Goal: Task Accomplishment & Management: Complete application form

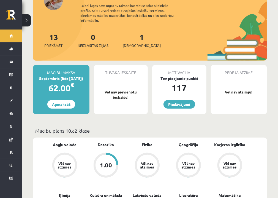
scroll to position [66, 0]
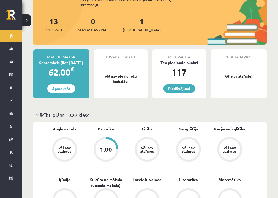
click at [110, 146] on div "1.00" at bounding box center [106, 149] width 12 height 6
click at [107, 149] on div "1.00" at bounding box center [106, 149] width 21 height 21
click at [107, 150] on div "1.00" at bounding box center [106, 149] width 21 height 21
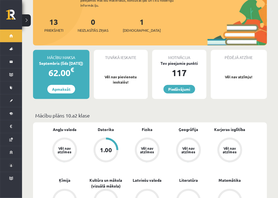
scroll to position [66, 0]
click at [243, 74] on p "Vēl nav atzīmju!" at bounding box center [239, 77] width 51 height 6
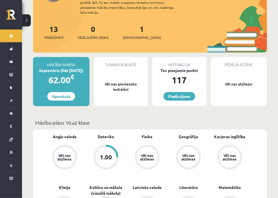
scroll to position [66, 0]
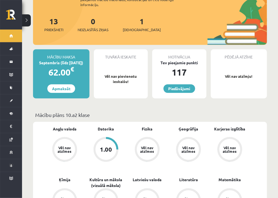
click at [131, 74] on p "Vēl nav pievienotu ieskaišu!" at bounding box center [121, 79] width 49 height 11
click at [122, 49] on div "Tuvākā ieskaite" at bounding box center [121, 54] width 54 height 10
drag, startPoint x: 123, startPoint y: 50, endPoint x: 126, endPoint y: 52, distance: 3.7
click at [123, 50] on div "Tuvākā ieskaite" at bounding box center [121, 54] width 54 height 10
click at [234, 52] on div "Pēdējā atzīme" at bounding box center [239, 54] width 56 height 10
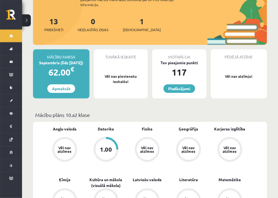
click at [237, 74] on p "Vēl nav atzīmju!" at bounding box center [239, 77] width 51 height 6
drag, startPoint x: 238, startPoint y: 76, endPoint x: 255, endPoint y: 80, distance: 17.0
click at [243, 77] on div "Pēdējā atzīme Vēl nav atzīmju!" at bounding box center [239, 73] width 56 height 49
drag, startPoint x: 255, startPoint y: 80, endPoint x: 237, endPoint y: 86, distance: 18.6
click at [253, 82] on div "Pēdējā atzīme Vēl nav atzīmju!" at bounding box center [239, 73] width 56 height 49
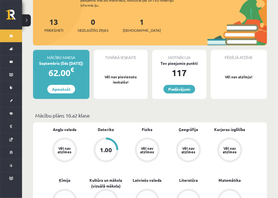
scroll to position [66, 0]
drag, startPoint x: 242, startPoint y: 79, endPoint x: 240, endPoint y: 69, distance: 10.2
click at [242, 79] on div "Pēdējā atzīme Vēl nav atzīmju!" at bounding box center [239, 74] width 56 height 49
click at [240, 74] on p "Vēl nav atzīmju!" at bounding box center [239, 77] width 51 height 6
click at [187, 85] on link "Piedāvājumi" at bounding box center [180, 89] width 32 height 9
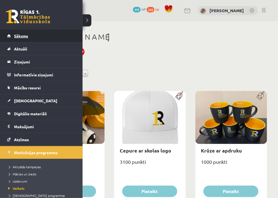
click at [14, 37] on span "Sākums" at bounding box center [21, 35] width 14 height 5
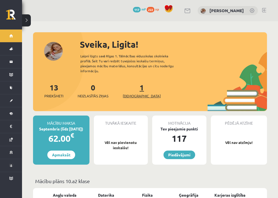
click at [138, 93] on span "[DEMOGRAPHIC_DATA]" at bounding box center [142, 96] width 38 height 6
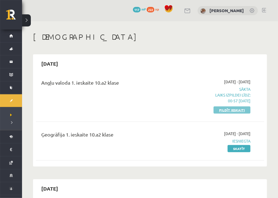
click at [224, 108] on link "Pildīt ieskaiti" at bounding box center [232, 109] width 37 height 7
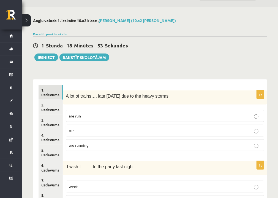
scroll to position [22, 0]
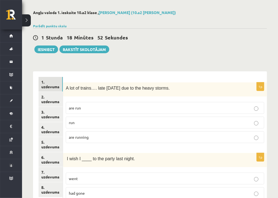
click at [116, 136] on p "are running" at bounding box center [165, 137] width 193 height 6
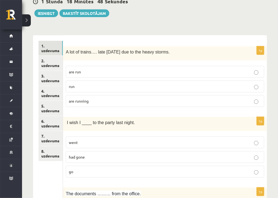
scroll to position [66, 0]
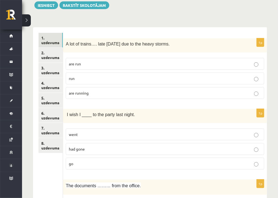
click at [101, 147] on p "had gone" at bounding box center [165, 149] width 193 height 6
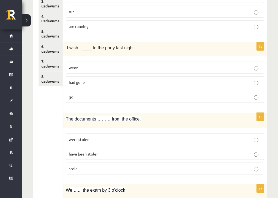
scroll to position [154, 0]
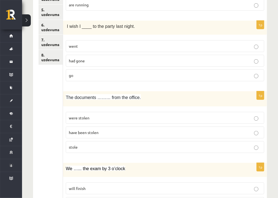
click at [93, 117] on p "were stolen" at bounding box center [165, 118] width 193 height 6
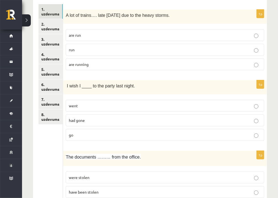
scroll to position [88, 0]
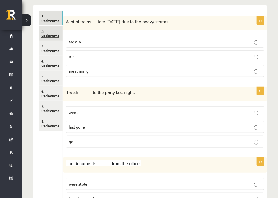
click at [55, 34] on link "2. uzdevums" at bounding box center [51, 33] width 24 height 15
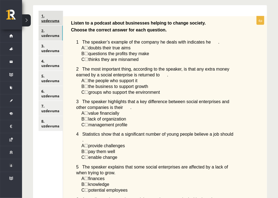
click at [53, 20] on link "1. uzdevums" at bounding box center [51, 18] width 24 height 15
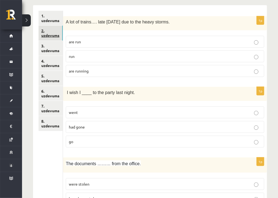
click at [57, 31] on link "2. uzdevums" at bounding box center [51, 33] width 24 height 15
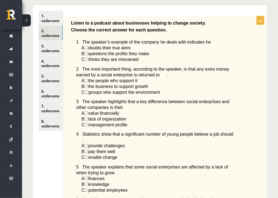
click at [88, 60] on span "☐" at bounding box center [87, 59] width 4 height 5
click at [88, 55] on span "☐" at bounding box center [87, 53] width 4 height 5
click at [88, 45] on span "☐" at bounding box center [87, 47] width 4 height 5
click at [49, 17] on link "1. uzdevums" at bounding box center [51, 18] width 24 height 15
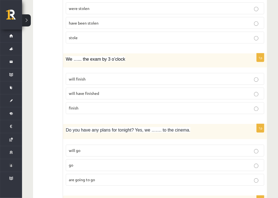
scroll to position [265, 0]
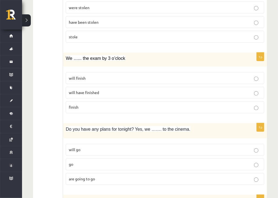
click at [95, 90] on span "will have finished" at bounding box center [84, 92] width 30 height 5
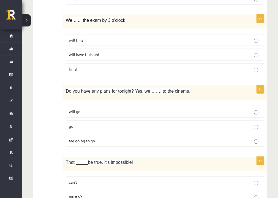
scroll to position [309, 0]
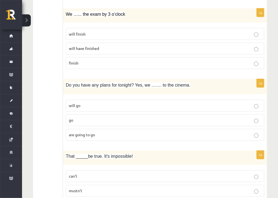
click at [106, 133] on p "are going to go" at bounding box center [165, 135] width 193 height 6
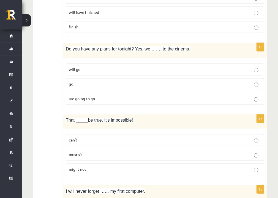
scroll to position [353, 0]
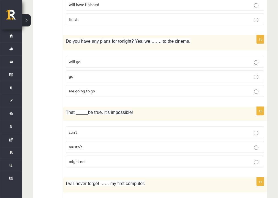
click at [94, 129] on p "can’t" at bounding box center [165, 132] width 193 height 6
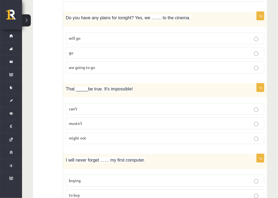
scroll to position [397, 0]
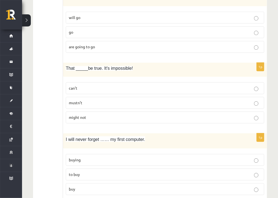
click at [103, 157] on p "buying" at bounding box center [165, 160] width 193 height 6
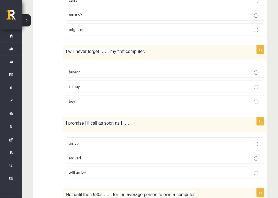
scroll to position [485, 0]
click at [99, 155] on p "arrived" at bounding box center [165, 158] width 193 height 6
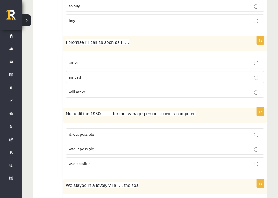
scroll to position [573, 0]
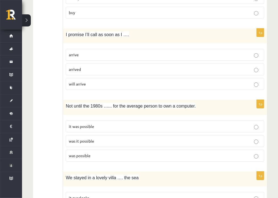
click at [96, 140] on p "was it possible" at bounding box center [165, 141] width 193 height 6
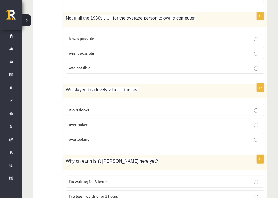
scroll to position [661, 0]
click at [93, 136] on p "overlooking" at bounding box center [165, 139] width 193 height 6
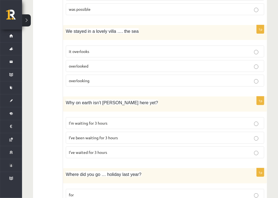
scroll to position [727, 0]
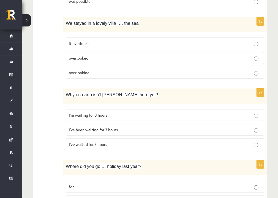
click at [103, 127] on span "I’ve been waiting for 3 hours" at bounding box center [93, 129] width 49 height 5
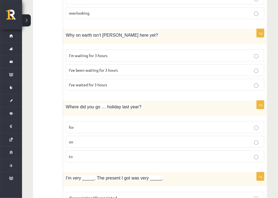
scroll to position [794, 0]
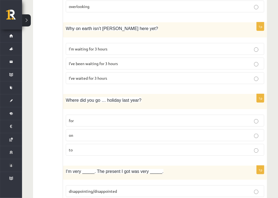
click at [104, 132] on p "on" at bounding box center [165, 135] width 193 height 6
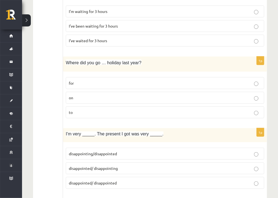
scroll to position [838, 0]
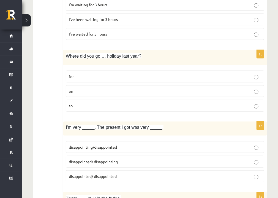
click at [109, 159] on span "disappointed/ disappointing" at bounding box center [93, 161] width 49 height 5
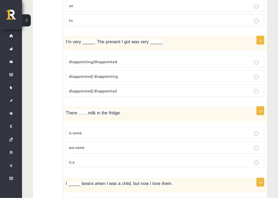
scroll to position [926, 0]
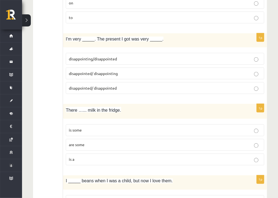
click at [93, 139] on label "are some" at bounding box center [165, 145] width 199 height 12
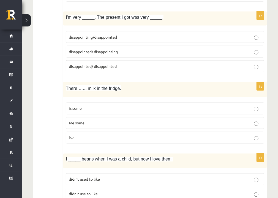
scroll to position [948, 0]
click at [85, 105] on p "is some" at bounding box center [165, 108] width 193 height 6
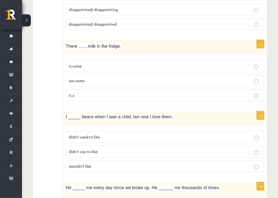
scroll to position [992, 0]
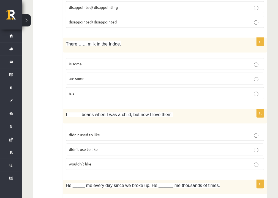
click at [107, 133] on label "didn’t used to like" at bounding box center [165, 135] width 199 height 12
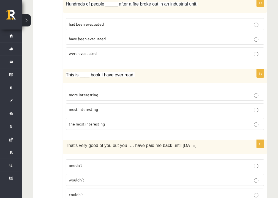
scroll to position [1332, 0]
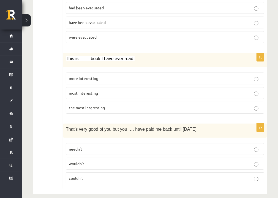
click at [87, 161] on p "wouldn’t" at bounding box center [165, 164] width 193 height 6
click at [103, 75] on p "more interesting" at bounding box center [165, 78] width 193 height 6
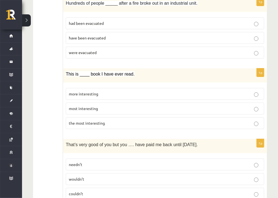
scroll to position [1266, 0]
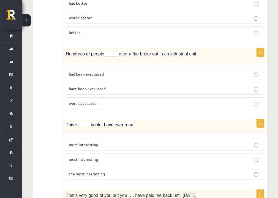
click at [97, 100] on p "were evacuated" at bounding box center [165, 103] width 193 height 6
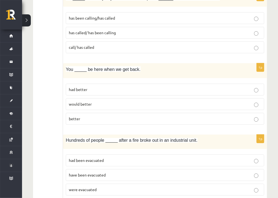
scroll to position [1177, 0]
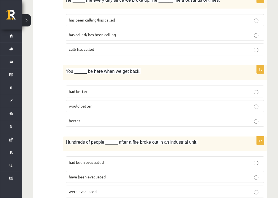
click at [97, 103] on p "would better" at bounding box center [165, 106] width 193 height 6
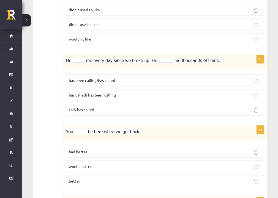
scroll to position [1111, 0]
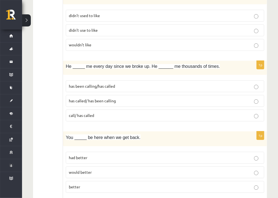
click at [92, 80] on label "has been calling/has called" at bounding box center [165, 86] width 199 height 12
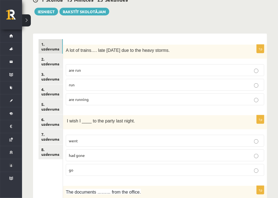
scroll to position [9, 0]
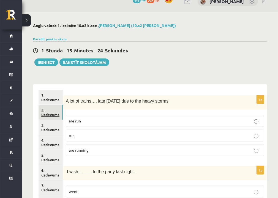
click at [46, 114] on link "2. uzdevums" at bounding box center [51, 112] width 24 height 15
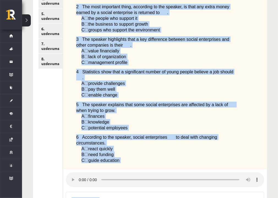
scroll to position [151, 0]
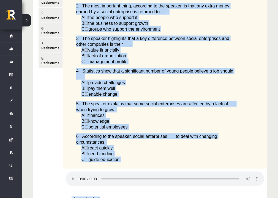
drag, startPoint x: 77, startPoint y: 61, endPoint x: 127, endPoint y: 154, distance: 105.6
click at [127, 154] on div "Listen to a podcast about businesses helping to change society. Choose the corr…" at bounding box center [165, 61] width 204 height 216
copy div "1 The speaker’s example of the company he deals with indicates he . A ☐  doubts…"
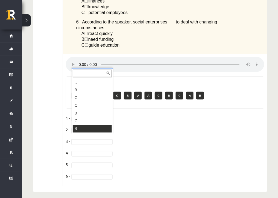
scroll to position [7, 0]
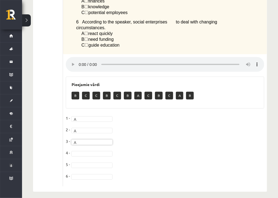
click at [93, 152] on fieldset "1 - A * 2 - A * 3 - A * 4 - 5 - 6 -" at bounding box center [165, 148] width 199 height 69
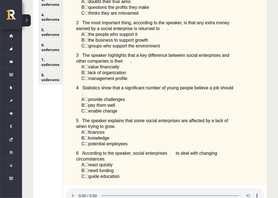
scroll to position [89, 0]
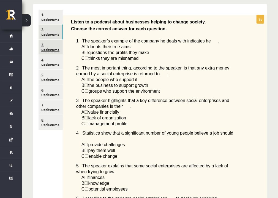
click at [48, 44] on link "3. uzdevums" at bounding box center [51, 47] width 24 height 15
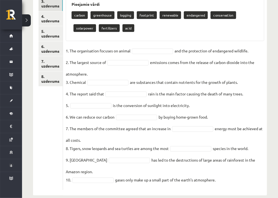
scroll to position [133, 0]
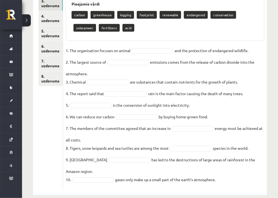
drag, startPoint x: 66, startPoint y: 29, endPoint x: 231, endPoint y: 176, distance: 221.3
click at [231, 176] on div "10p Environment. Complete the sentences with the given words: Pieejamie vārdi c…" at bounding box center [165, 80] width 204 height 218
copy div "Complete the sentences with the given words: Pieejamie vārdi carbon greenhouse …"
click at [36, 119] on div "1. uzdevums 2. uzdevums 3. uzdevums 4. uzdevums 5. uzdevums 6. uzdevums 7. uzde…" at bounding box center [48, 77] width 30 height 235
click at [158, 45] on div "10p Environment. Complete the sentences with the given words: Pieejamie vārdi c…" at bounding box center [165, 80] width 204 height 218
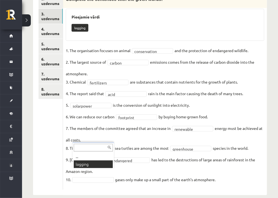
scroll to position [107, 0]
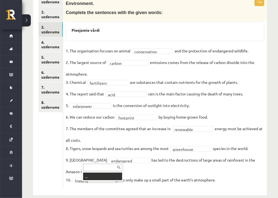
click at [111, 165] on input "text" at bounding box center [102, 168] width 39 height 8
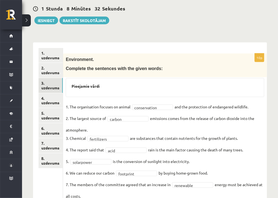
scroll to position [41, 0]
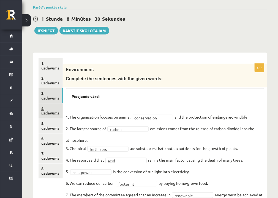
click at [54, 112] on link "4. uzdevums" at bounding box center [51, 110] width 24 height 15
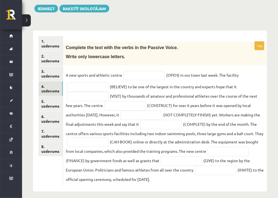
scroll to position [66, 0]
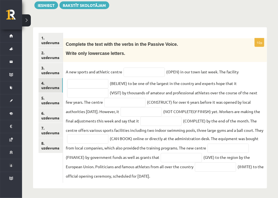
drag, startPoint x: 66, startPoint y: 44, endPoint x: 250, endPoint y: 175, distance: 226.1
click at [250, 175] on div "10p Complete the text with the verbs in the Passive Voice. Write only lowercase…" at bounding box center [165, 110] width 204 height 144
copy div "Complete the text with the verbs in the Passive Voice. Write only lowercase let…"
click at [78, 83] on input "text" at bounding box center [87, 83] width 41 height 9
click at [138, 73] on input "text" at bounding box center [144, 72] width 41 height 9
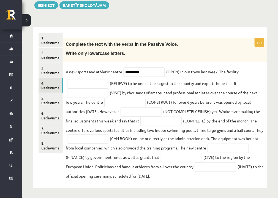
type input "**********"
click at [99, 84] on input "text" at bounding box center [87, 83] width 41 height 9
type input "**********"
click at [98, 94] on input "text" at bounding box center [87, 92] width 41 height 9
type input "**********"
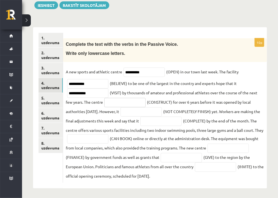
click at [122, 101] on input "text" at bounding box center [124, 102] width 41 height 9
click at [119, 103] on input "*******" at bounding box center [124, 102] width 41 height 9
drag, startPoint x: 136, startPoint y: 99, endPoint x: 136, endPoint y: 102, distance: 3.1
click at [136, 100] on input "**********" at bounding box center [124, 102] width 41 height 9
type input "**********"
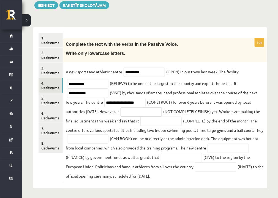
click at [144, 112] on input "text" at bounding box center [141, 111] width 41 height 9
click at [155, 110] on input "text" at bounding box center [141, 111] width 41 height 9
type input "**********"
click at [171, 119] on input "text" at bounding box center [161, 121] width 41 height 9
type input "**********"
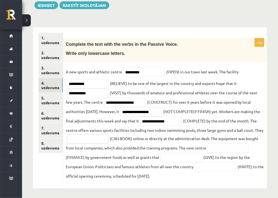
click at [109, 140] on input "text" at bounding box center [87, 138] width 41 height 9
click at [102, 140] on input "text" at bounding box center [87, 138] width 41 height 9
click at [83, 140] on input "******" at bounding box center [87, 138] width 41 height 9
click at [90, 139] on input "******" at bounding box center [87, 138] width 41 height 9
type input "**********"
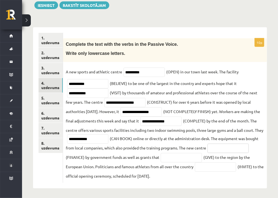
click at [208, 153] on input "text" at bounding box center [228, 148] width 41 height 9
type input "**********"
click at [91, 169] on fieldset "**********" at bounding box center [165, 124] width 199 height 112
click at [54, 103] on link "5. uzdevums" at bounding box center [51, 100] width 24 height 15
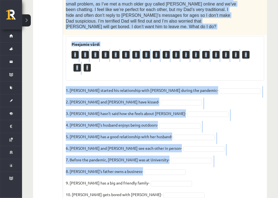
scroll to position [288, 0]
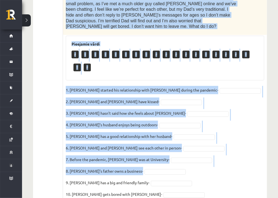
drag, startPoint x: 73, startPoint y: 68, endPoint x: 246, endPoint y: 154, distance: 193.8
click at [246, 154] on div "10p Read the text. Are the sentences true (T) or false (F)? Love in the pandemi…" at bounding box center [165, 11] width 204 height 388
click at [246, 153] on fieldset "1. Joshua started his relationship with Penny during the pandemic- 2. Joshua an…" at bounding box center [165, 144] width 199 height 116
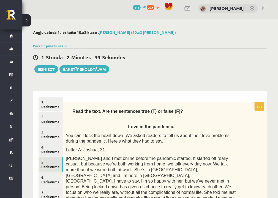
scroll to position [0, 0]
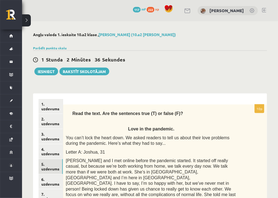
click at [74, 114] on span "Read the text. Are the sentences true (T) or false (F)?" at bounding box center [127, 113] width 111 height 5
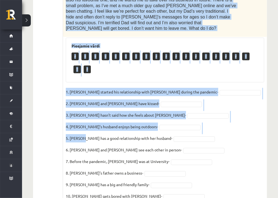
scroll to position [288, 0]
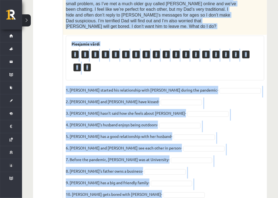
drag, startPoint x: 73, startPoint y: 112, endPoint x: 147, endPoint y: 176, distance: 97.1
click at [147, 176] on div "10p Read the text. Are the sentences true (T) or false (F)? Love in the pandemi…" at bounding box center [165, 11] width 204 height 388
copy div "Read the text. Are the sentences true (T) or false (F)? Love in the pandemic. Y…"
click at [211, 97] on fieldset "1. Joshua started his relationship with Penny during the pandemic- 2. Joshua an…" at bounding box center [165, 144] width 199 height 116
click at [152, 96] on fieldset "1. Joshua started his relationship with Penny during the pandemic- 2. Joshua an…" at bounding box center [165, 144] width 199 height 116
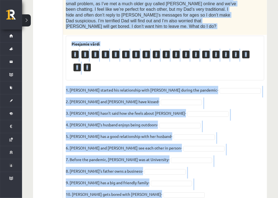
drag, startPoint x: 119, startPoint y: 90, endPoint x: 72, endPoint y: 83, distance: 47.3
click at [110, 109] on p "3. Penny hasn’t said how she feels about Joshua-" at bounding box center [126, 113] width 120 height 8
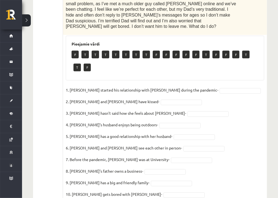
click at [42, 77] on ul "1. uzdevums 2. uzdevums 3. uzdevums 4. uzdevums 5. uzdevums 6. uzdevums 7. uzde…" at bounding box center [51, 7] width 25 height 393
click at [39, 71] on ul "1. uzdevums 2. uzdevums 3. uzdevums 4. uzdevums 5. uzdevums 6. uzdevums 7. uzde…" at bounding box center [51, 7] width 25 height 393
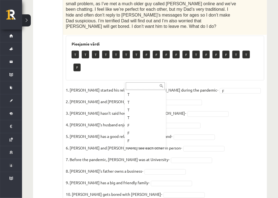
scroll to position [44, 0]
drag, startPoint x: 134, startPoint y: 111, endPoint x: 137, endPoint y: 109, distance: 3.9
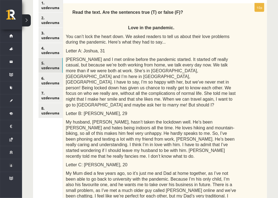
scroll to position [98, 0]
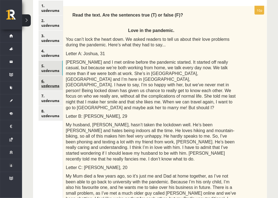
click at [44, 85] on link "6. uzdevums" at bounding box center [51, 83] width 24 height 15
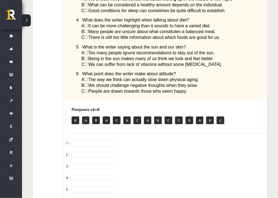
scroll to position [446, 0]
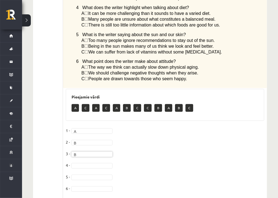
click at [78, 152] on fieldset "1 - A * 2 - B * 3 - B * 4 - 5 - 6 -" at bounding box center [165, 160] width 199 height 69
click at [75, 152] on fieldset "1 - A * 2 - B * 3 - B * 4 - 5 - 6 -" at bounding box center [165, 160] width 199 height 69
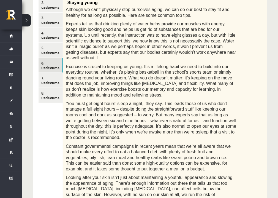
scroll to position [115, 0]
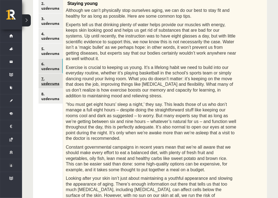
click at [47, 80] on link "7. uzdevums" at bounding box center [51, 81] width 24 height 15
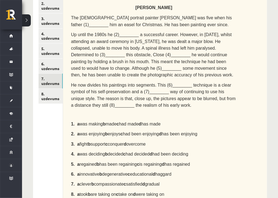
drag, startPoint x: 48, startPoint y: 85, endPoint x: 224, endPoint y: 134, distance: 182.6
click at [224, 141] on p "3. a fight b support c conquer d overcome" at bounding box center [154, 144] width 166 height 7
click at [123, 35] on span "Up until the 1980s he (2)________ a successful career. However, in 1988, whilst…" at bounding box center [152, 54] width 163 height 45
click at [130, 34] on span "Up until the 1980s he (2)________ a successful career. However, in 1988, whilst…" at bounding box center [152, 54] width 163 height 45
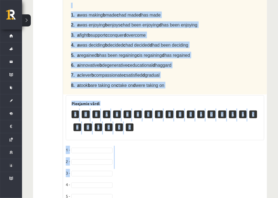
scroll to position [226, 0]
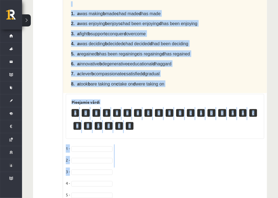
drag, startPoint x: 72, startPoint y: 19, endPoint x: 179, endPoint y: 75, distance: 121.3
copy div "Complete the text with the correct words (a–d). Chuck Close The American portra…"
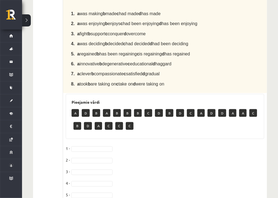
click at [128, 144] on fieldset "1 - 2 - 3 - 4 - 5 - 6 - 7 - 8 -" at bounding box center [165, 190] width 199 height 93
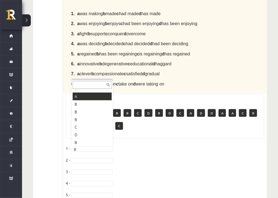
scroll to position [29, 0]
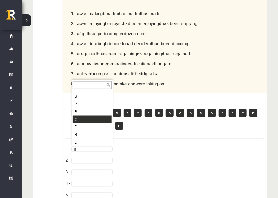
drag, startPoint x: 78, startPoint y: 119, endPoint x: 79, endPoint y: 86, distance: 33.1
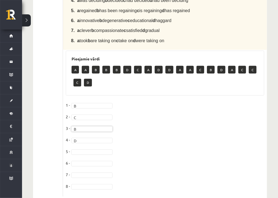
scroll to position [270, 0]
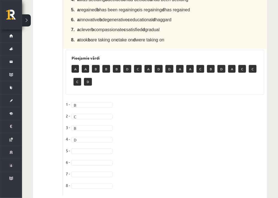
click at [89, 136] on fieldset "1 - B * 2 - C * 3 - B * 4 - D * 5 - 6 - 7 - 8 -" at bounding box center [165, 146] width 199 height 93
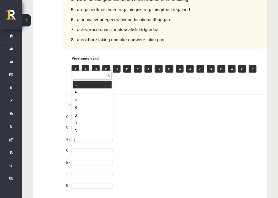
scroll to position [7, 0]
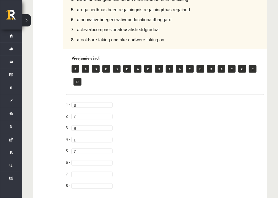
drag, startPoint x: 86, startPoint y: 13, endPoint x: 26, endPoint y: 192, distance: 188.9
click at [89, 136] on fieldset "1 - B * 2 - C * 3 - B * 4 - D * 5 - C * 6 - 7 - 8 -" at bounding box center [165, 146] width 199 height 93
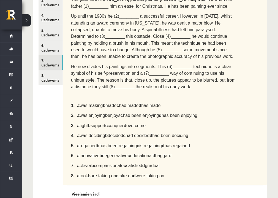
scroll to position [127, 0]
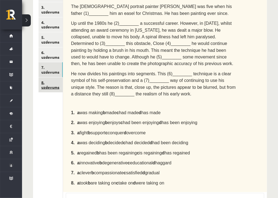
click at [44, 87] on link "8. uzdevums" at bounding box center [51, 84] width 24 height 15
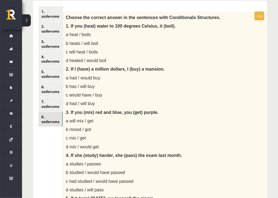
scroll to position [83, 0]
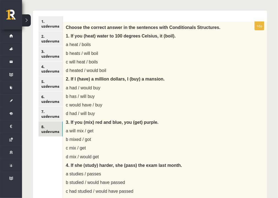
click at [87, 62] on span "c will heat / boils" at bounding box center [82, 62] width 32 height 5
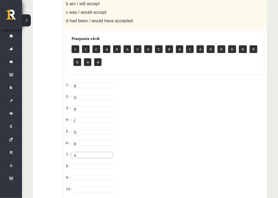
scroll to position [537, 0]
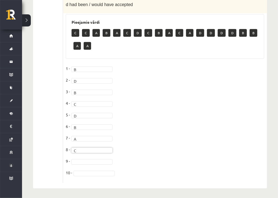
drag, startPoint x: 86, startPoint y: 156, endPoint x: 86, endPoint y: 158, distance: 2.8
click at [86, 158] on fieldset "1 - B * 2 - D * 3 - B * 4 - C * 5 - D * 6 - B * 7 - A * 8 - C * 9 - 10 -" at bounding box center [165, 122] width 199 height 116
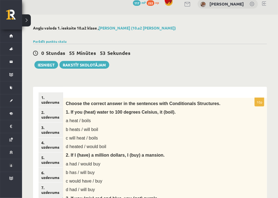
scroll to position [0, 0]
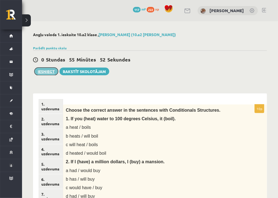
click at [48, 70] on button "Iesniegt" at bounding box center [46, 72] width 24 height 8
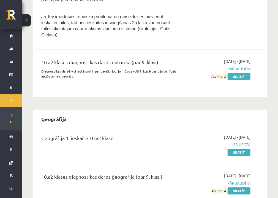
scroll to position [295, 0]
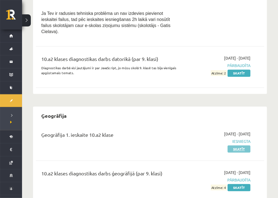
click at [240, 145] on link "Skatīt" at bounding box center [239, 148] width 23 height 7
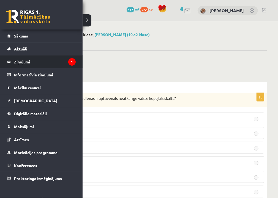
click at [32, 64] on legend "Ziņojumi 1" at bounding box center [45, 61] width 62 height 13
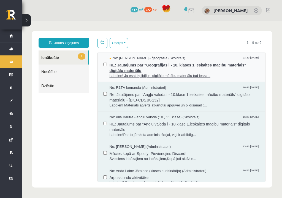
click at [130, 70] on span "RE: Jautājums par "Ģeogrāfijas i - 10. klases 1.ieskaites mācību materiāls" dig…" at bounding box center [185, 67] width 150 height 12
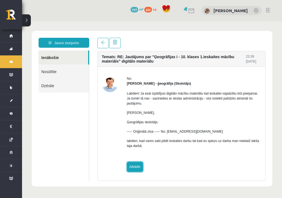
click at [137, 168] on link "Atbildēt" at bounding box center [135, 167] width 16 height 10
type input "**********"
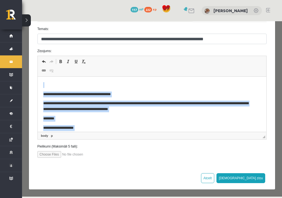
drag, startPoint x: 205, startPoint y: 123, endPoint x: 43, endPoint y: 76, distance: 168.7
click at [43, 77] on html "**********" at bounding box center [151, 116] width 229 height 78
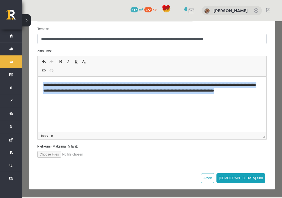
drag, startPoint x: 254, startPoint y: 91, endPoint x: 28, endPoint y: 71, distance: 226.8
click at [37, 77] on html "**********" at bounding box center [151, 88] width 229 height 23
click at [57, 89] on p "**********" at bounding box center [150, 88] width 214 height 12
drag, startPoint x: 252, startPoint y: 89, endPoint x: 0, endPoint y: 71, distance: 253.1
click at [37, 77] on html "**********" at bounding box center [151, 88] width 229 height 23
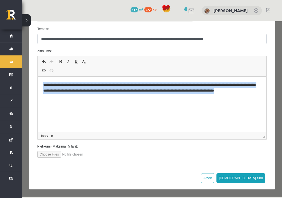
click at [87, 91] on p "**********" at bounding box center [150, 88] width 214 height 12
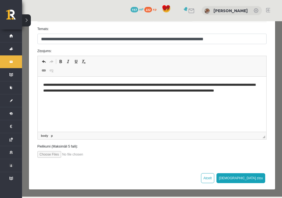
click at [131, 90] on p "**********" at bounding box center [150, 88] width 214 height 12
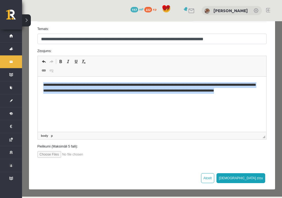
drag, startPoint x: 251, startPoint y: 90, endPoint x: 52, endPoint y: 136, distance: 204.6
click at [37, 80] on html "**********" at bounding box center [151, 88] width 229 height 23
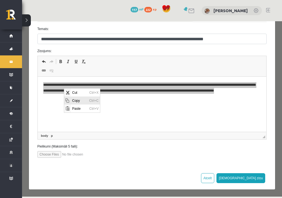
click at [76, 99] on span "Copy" at bounding box center [79, 100] width 17 height 8
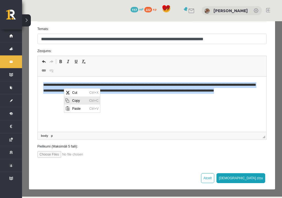
copy p "**********"
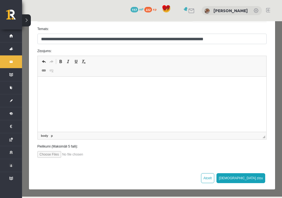
drag, startPoint x: 144, startPoint y: 94, endPoint x: 114, endPoint y: 106, distance: 33.2
drag, startPoint x: 114, startPoint y: 106, endPoint x: 65, endPoint y: 79, distance: 55.6
click at [65, 79] on html at bounding box center [151, 85] width 229 height 17
click at [57, 84] on p "Editor, wiswyg-editor-47024938594900-1757710929-735" at bounding box center [150, 85] width 214 height 6
click at [64, 89] on span "Paste" at bounding box center [72, 88] width 17 height 8
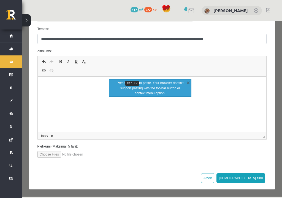
drag, startPoint x: 55, startPoint y: 88, endPoint x: 170, endPoint y: 104, distance: 116.0
click at [170, 93] on html at bounding box center [151, 85] width 229 height 17
click at [188, 82] on link "X" at bounding box center [188, 83] width 6 height 6
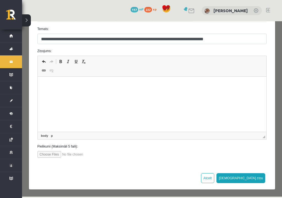
drag, startPoint x: 106, startPoint y: 91, endPoint x: 64, endPoint y: 84, distance: 42.6
click at [64, 84] on p "Editor, wiswyg-editor-47024938594900-1757710929-735" at bounding box center [150, 85] width 214 height 6
click at [47, 84] on p "Editor, wiswyg-editor-47024938594900-1757710929-735" at bounding box center [150, 85] width 214 height 6
click at [92, 84] on p "Editor, wiswyg-editor-47024938594900-1757710929-735" at bounding box center [150, 85] width 214 height 6
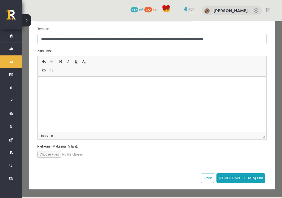
click at [91, 87] on p "Editor, wiswyg-editor-47024938594900-1757710929-735" at bounding box center [150, 85] width 214 height 6
click at [78, 93] on html at bounding box center [151, 85] width 229 height 17
drag, startPoint x: 78, startPoint y: 98, endPoint x: 43, endPoint y: 81, distance: 39.1
click at [43, 81] on html at bounding box center [151, 85] width 229 height 17
click at [46, 83] on p "Editor, wiswyg-editor-47024938594900-1757710929-735" at bounding box center [150, 85] width 214 height 6
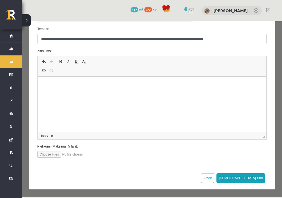
click at [45, 83] on p "Editor, wiswyg-editor-47024938594900-1757710929-735" at bounding box center [150, 85] width 214 height 6
click at [58, 89] on span "Paste" at bounding box center [60, 87] width 17 height 8
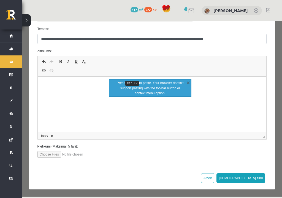
click at [142, 86] on p "Press Ctrl+V to paste. Your browser doesn‘t support pasting with the toolbar bu…" at bounding box center [149, 87] width 69 height 15
click at [169, 90] on p "Press Ctrl+V to paste. Your browser doesn‘t support pasting with the toolbar bu…" at bounding box center [149, 87] width 69 height 15
click at [129, 83] on kbd "Ctrl+V" at bounding box center [132, 83] width 14 height 5
click at [188, 82] on link "X" at bounding box center [188, 83] width 6 height 6
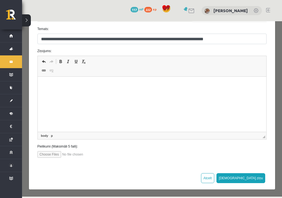
click at [40, 84] on html at bounding box center [151, 85] width 229 height 17
click at [42, 69] on span at bounding box center [44, 70] width 4 height 4
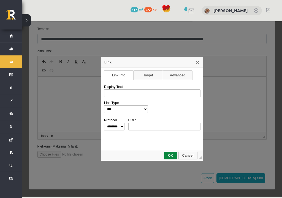
click at [67, 91] on div "**********" at bounding box center [152, 108] width 260 height 175
click at [198, 62] on link "X" at bounding box center [197, 62] width 4 height 4
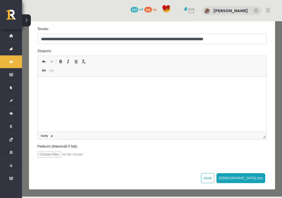
click at [62, 84] on p "Editor, wiswyg-editor-47024938594900-1757710929-735" at bounding box center [150, 85] width 214 height 6
drag, startPoint x: 59, startPoint y: 84, endPoint x: 86, endPoint y: 87, distance: 27.4
click at [86, 87] on p "Editor, wiswyg-editor-47024938594900-1757710929-735" at bounding box center [150, 85] width 214 height 6
click at [97, 94] on span "Paste" at bounding box center [101, 91] width 17 height 8
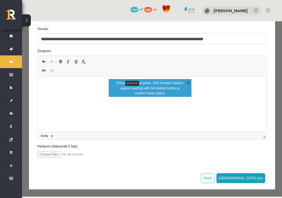
click at [186, 82] on link "X" at bounding box center [188, 83] width 6 height 6
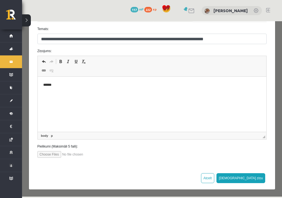
click at [43, 83] on p "******" at bounding box center [150, 85] width 214 height 6
click at [45, 84] on p "******" at bounding box center [150, 85] width 214 height 6
click at [58, 87] on p "******" at bounding box center [150, 85] width 214 height 6
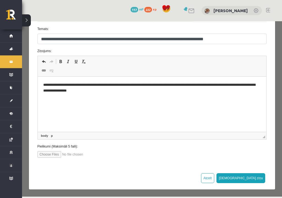
click at [86, 89] on p "**********" at bounding box center [150, 88] width 214 height 12
click at [118, 91] on p "**********" at bounding box center [150, 88] width 214 height 12
click at [170, 91] on p "**********" at bounding box center [150, 88] width 214 height 12
click at [195, 91] on p "**********" at bounding box center [150, 88] width 214 height 12
click at [205, 90] on p "**********" at bounding box center [150, 88] width 214 height 12
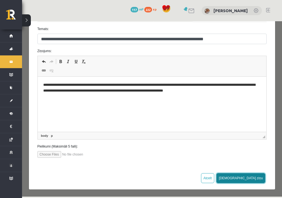
click at [253, 178] on button "Sūtīt ziņu" at bounding box center [241, 178] width 49 height 10
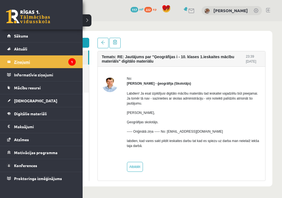
click at [45, 60] on legend "Ziņojumi 1" at bounding box center [45, 61] width 62 height 13
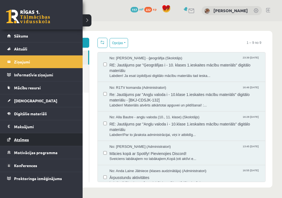
click at [40, 141] on link "Atzīmes" at bounding box center [41, 139] width 69 height 13
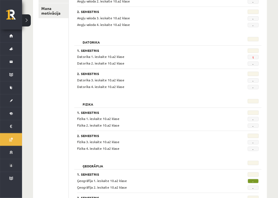
scroll to position [97, 0]
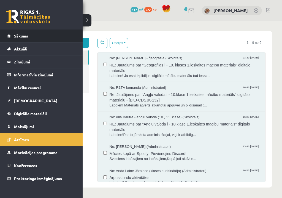
click at [15, 35] on span "Sākums" at bounding box center [21, 35] width 14 height 5
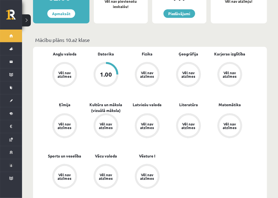
scroll to position [149, 0]
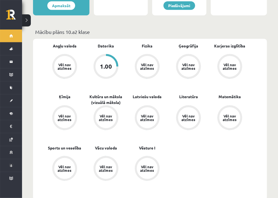
click at [106, 63] on div "1.00" at bounding box center [106, 66] width 12 height 6
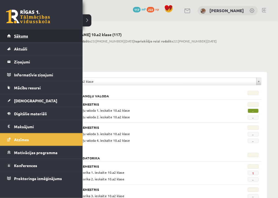
click at [11, 33] on link "Sākums" at bounding box center [41, 35] width 69 height 13
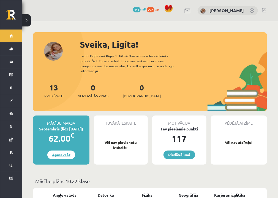
click at [71, 150] on link "Apmaksāt" at bounding box center [61, 154] width 28 height 9
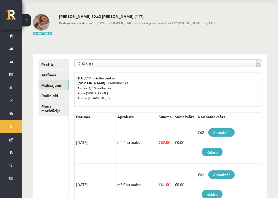
scroll to position [88, 0]
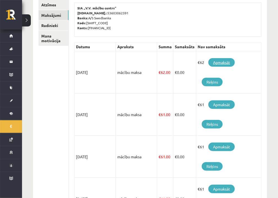
click at [219, 60] on link "Apmaksāt" at bounding box center [222, 62] width 26 height 9
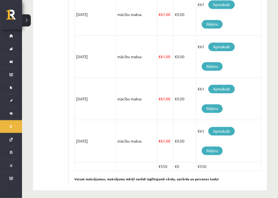
scroll to position [359, 0]
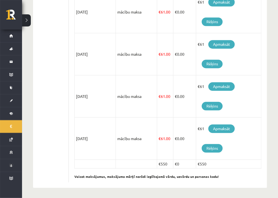
drag, startPoint x: 191, startPoint y: 121, endPoint x: 133, endPoint y: 181, distance: 82.6
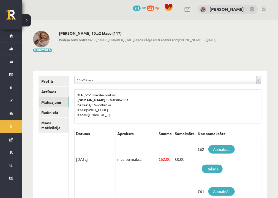
scroll to position [0, 0]
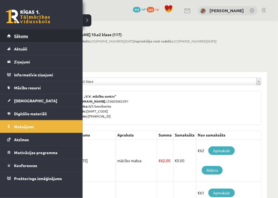
click at [15, 37] on span "Sākums" at bounding box center [21, 35] width 14 height 5
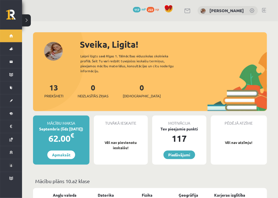
click at [244, 127] on div "Pēdējā atzīme Vēl nav atzīmju!" at bounding box center [239, 139] width 56 height 49
click at [246, 140] on p "Vēl nav atzīmju!" at bounding box center [239, 143] width 51 height 6
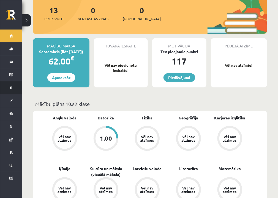
scroll to position [66, 0]
